Goal: Find specific page/section: Find specific page/section

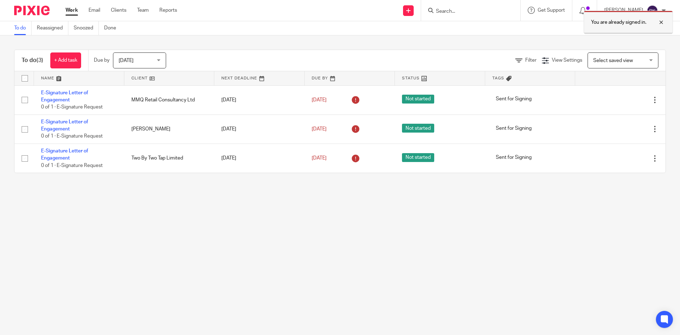
drag, startPoint x: 663, startPoint y: 23, endPoint x: 512, endPoint y: 24, distance: 151.2
click at [663, 24] on div at bounding box center [655, 22] width 19 height 8
click at [540, 15] on div "Get Support Contact Support Help Documentation Access the academy View roadmap" at bounding box center [547, 10] width 52 height 21
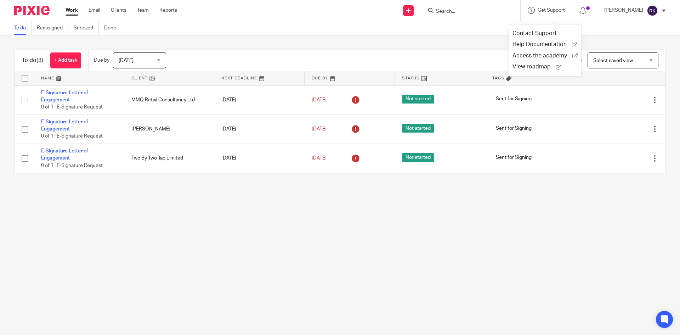
click at [481, 11] on input "Search" at bounding box center [467, 11] width 64 height 6
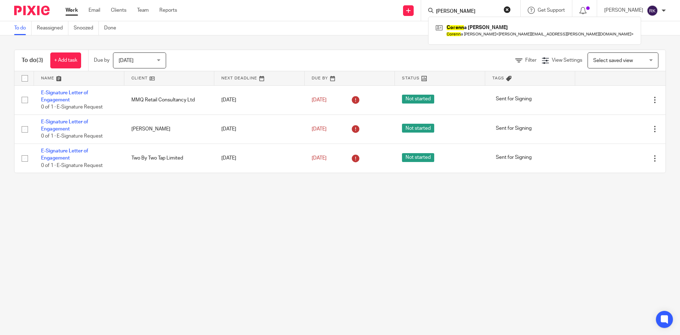
type input "corenna"
click button "submit" at bounding box center [0, 0] width 0 height 0
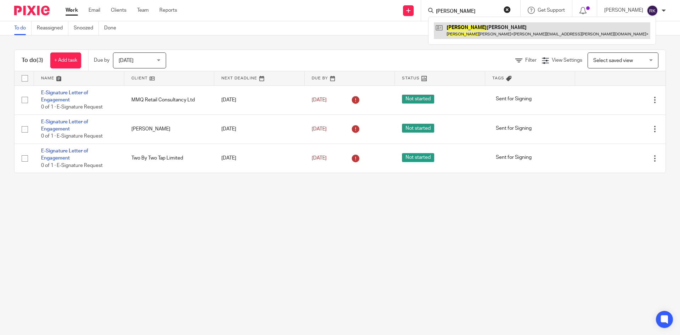
click at [508, 35] on link at bounding box center [542, 30] width 216 height 16
